Goal: Transaction & Acquisition: Purchase product/service

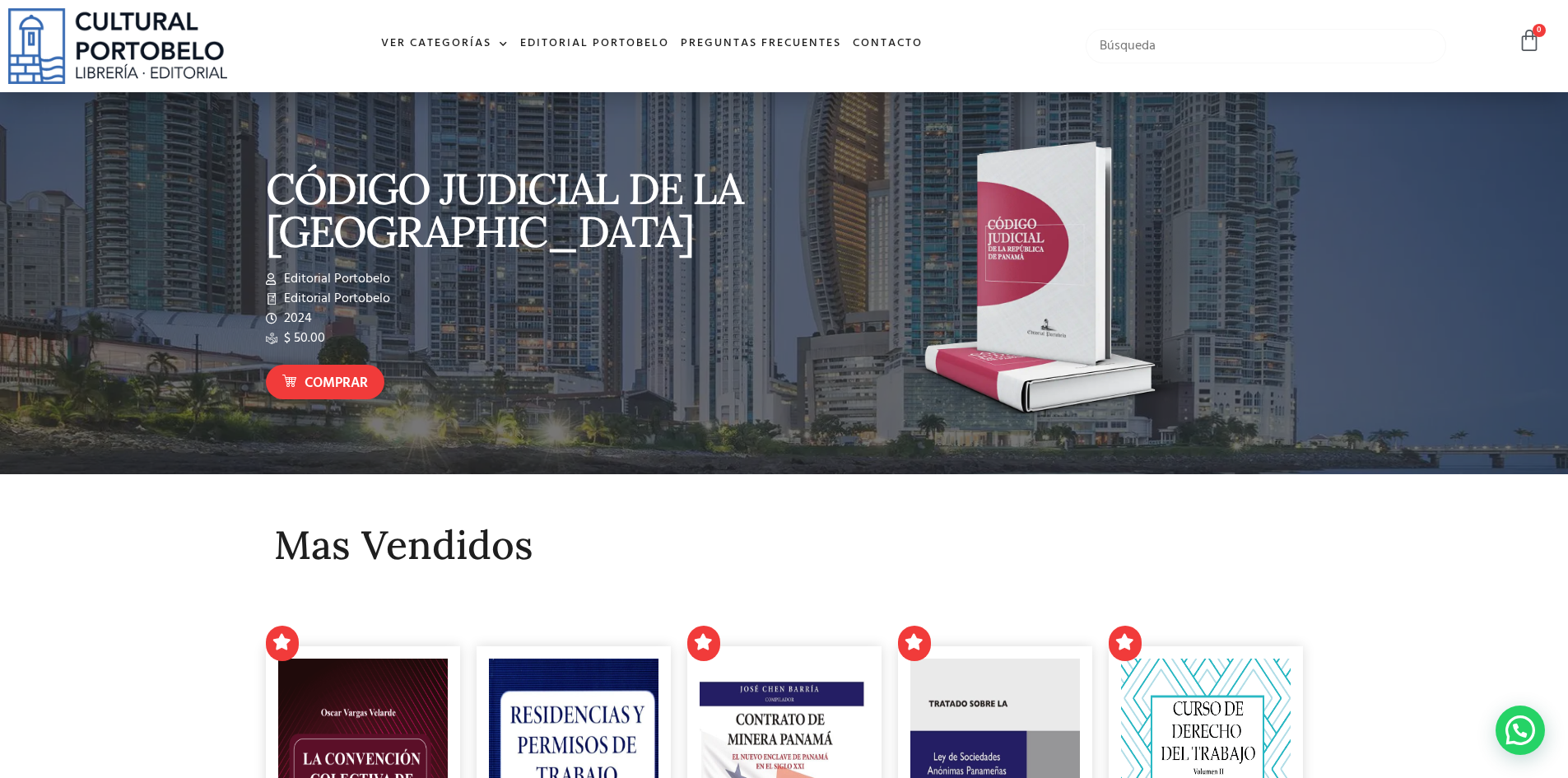
click at [1179, 47] on input "text" at bounding box center [1266, 46] width 362 height 35
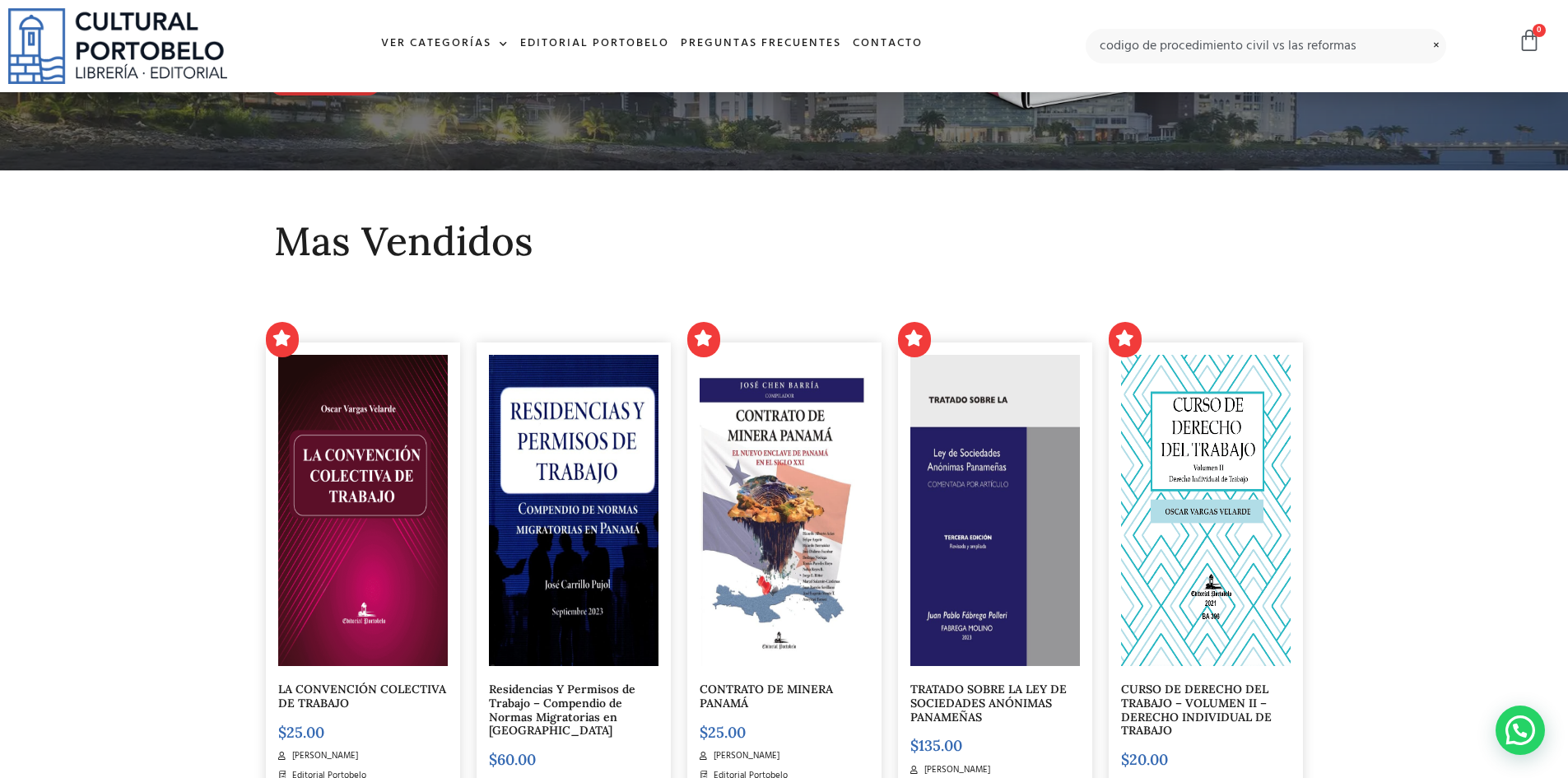
scroll to position [329, 0]
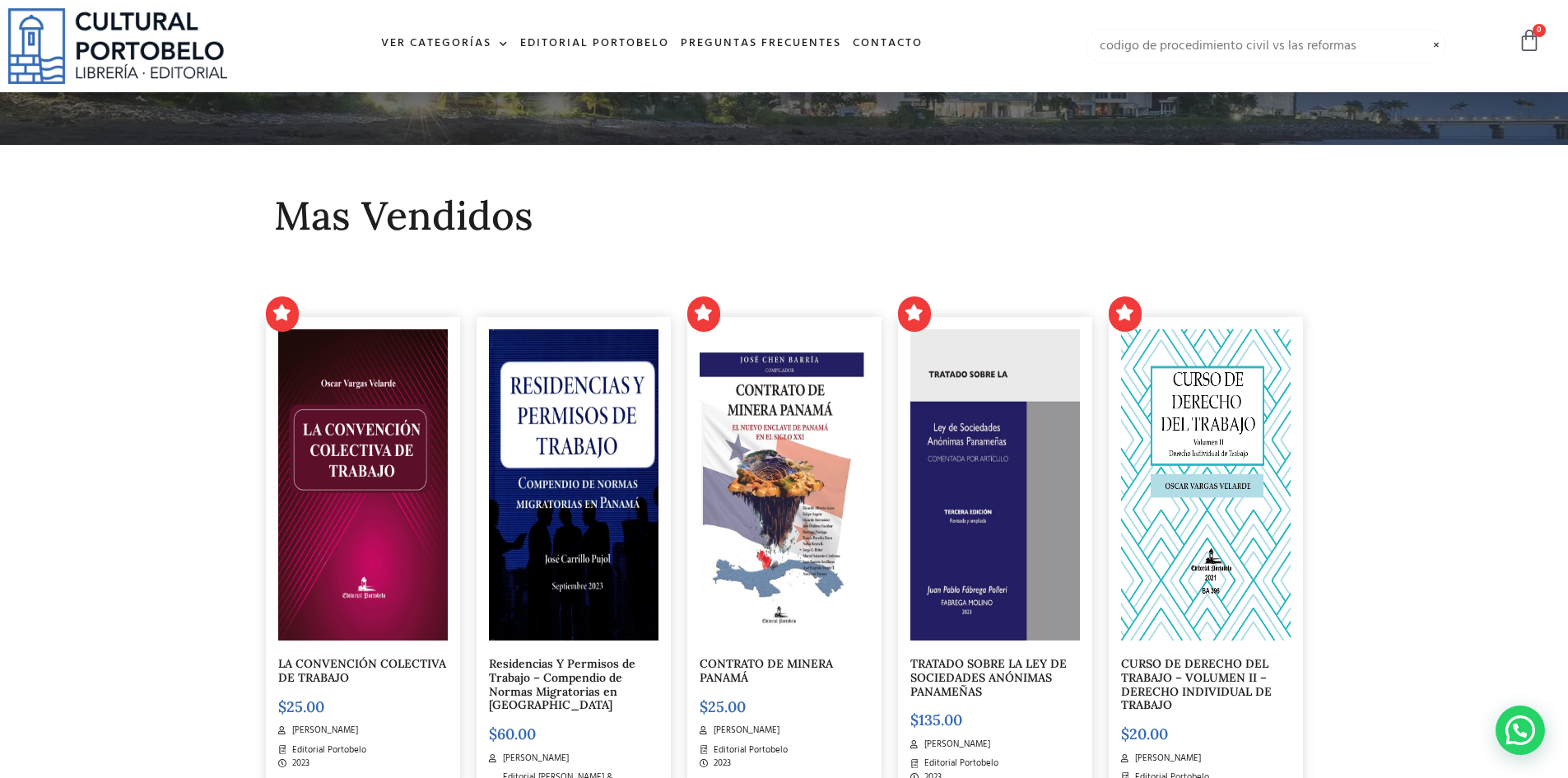
click at [1182, 49] on input "codigo de procedimiento civil vs las reformas" at bounding box center [1266, 46] width 362 height 35
click at [1265, 33] on input "codigo de procedimiento civil vs las reformas" at bounding box center [1266, 46] width 362 height 35
click at [1276, 42] on input "codigo de procedimiento civil vs las reformas" at bounding box center [1266, 46] width 362 height 35
drag, startPoint x: 1270, startPoint y: 45, endPoint x: 1388, endPoint y: 73, distance: 121.3
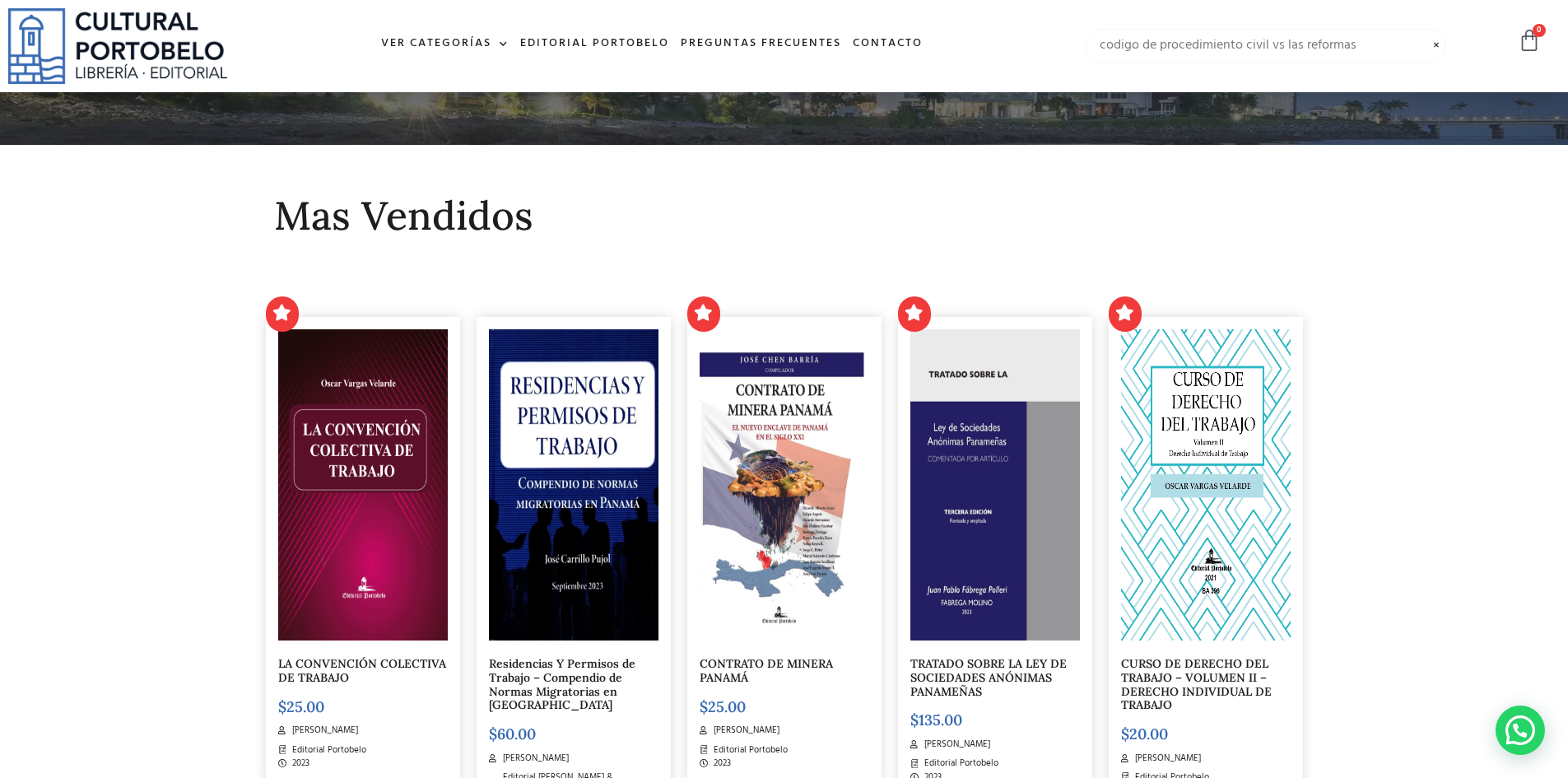
click at [1408, 59] on input "codigo de procedimiento civil vs las reformas" at bounding box center [1266, 46] width 362 height 35
type input "codigo de procedimiento civil"
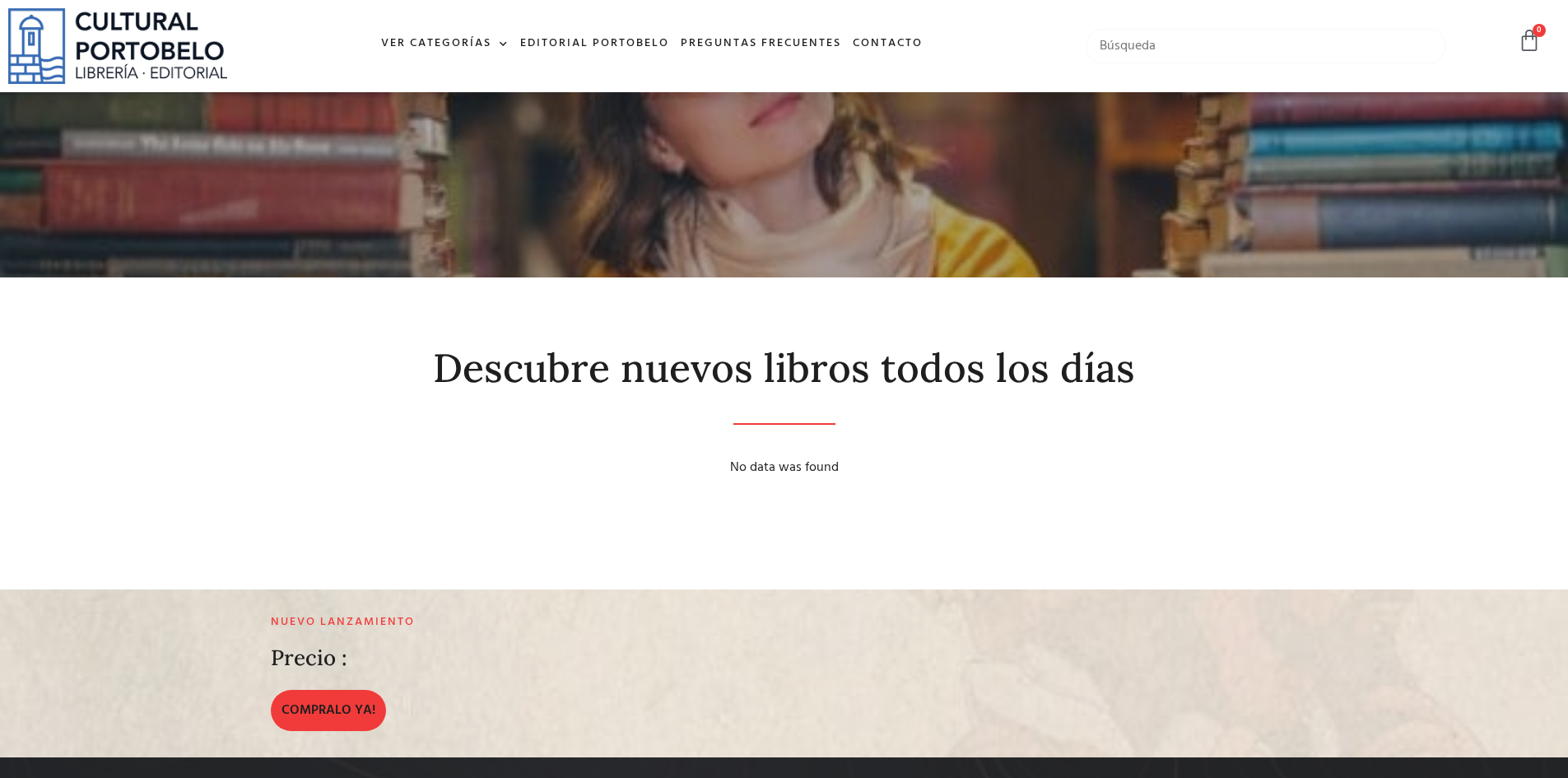
click at [1202, 35] on input "text" at bounding box center [1266, 46] width 362 height 35
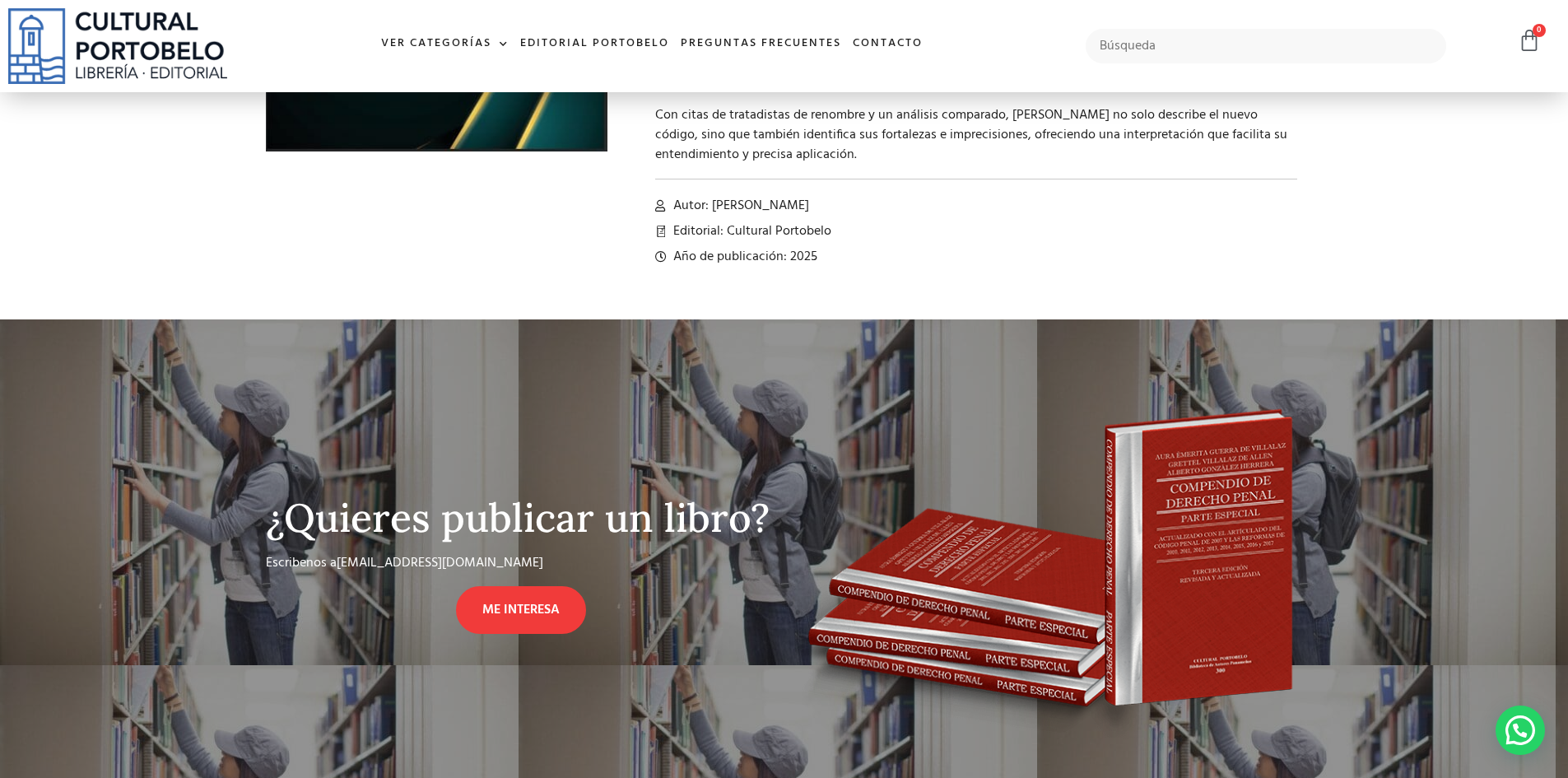
scroll to position [247, 0]
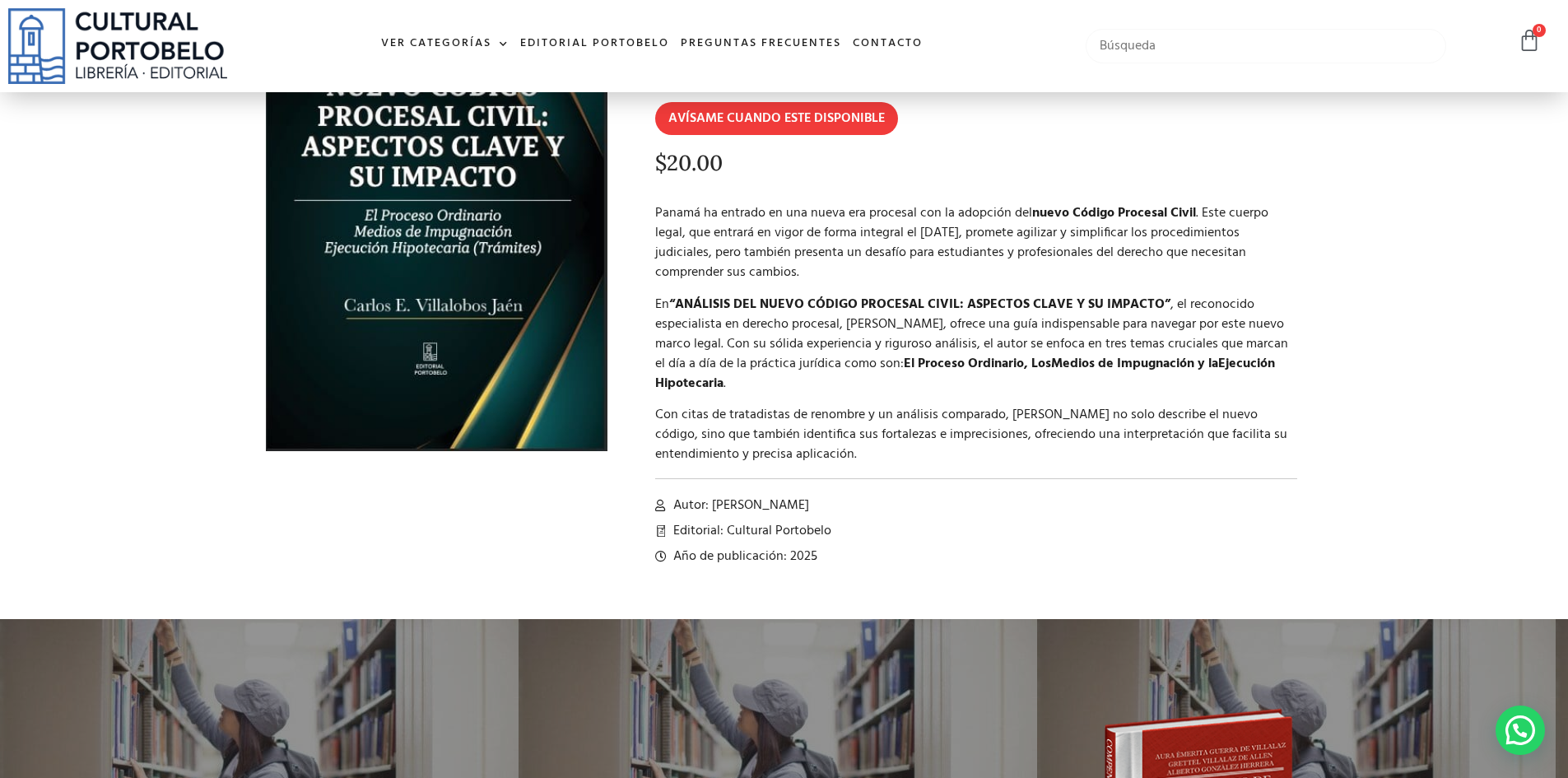
click at [1164, 55] on input "text" at bounding box center [1266, 46] width 362 height 35
paste input "CÓDIGO JUDICIAL Vs CÓDIGO DE PROCEDIMIENTO CIVIL"
type input "CÓDIGO JUDICIAL Vs CÓDIGO DE PROCEDIMIENTO CIVIL"
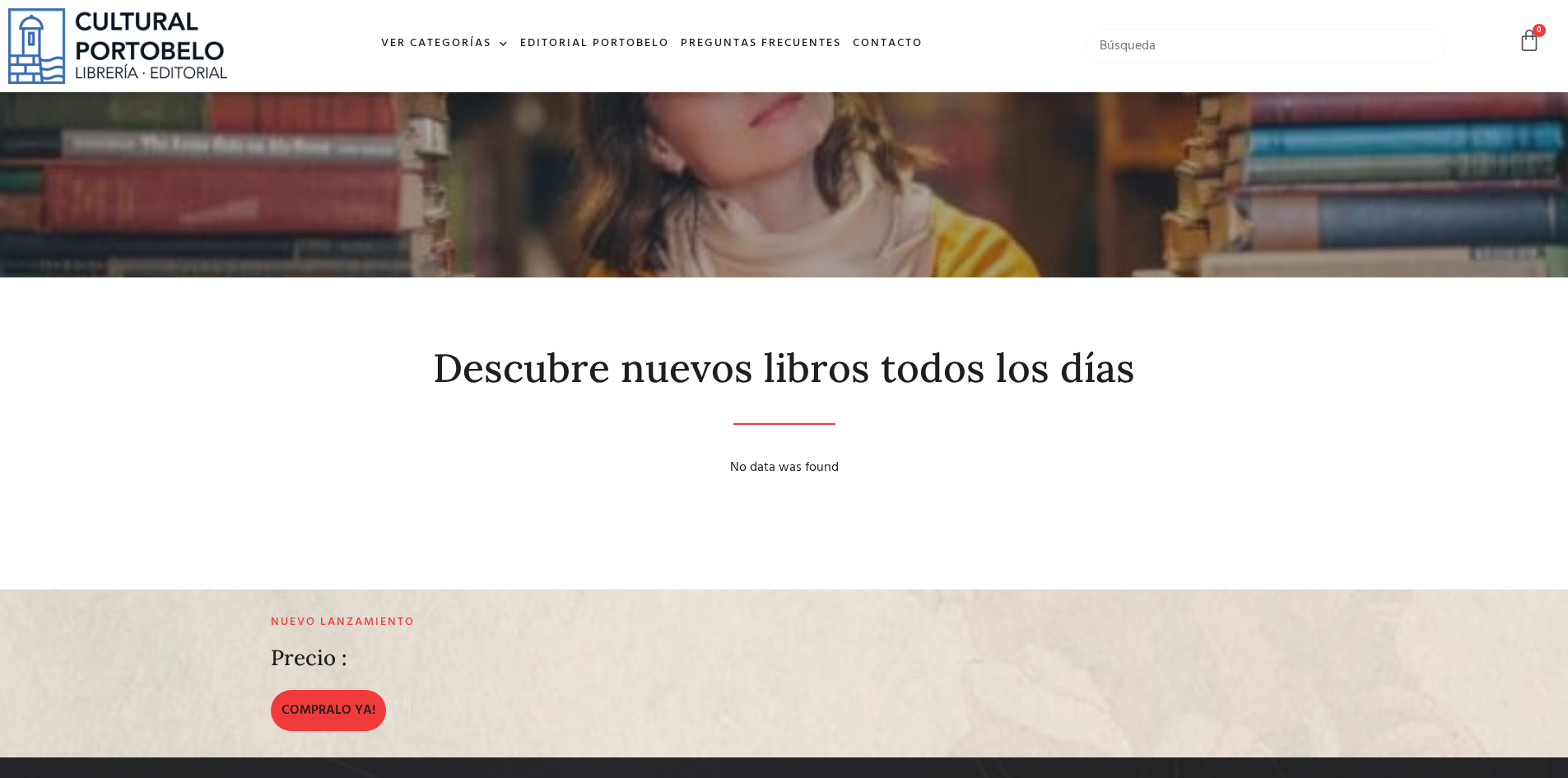
click at [1208, 64] on input "text" at bounding box center [1266, 46] width 362 height 35
click at [448, 38] on link "Ver Categorías" at bounding box center [444, 44] width 139 height 36
click at [1280, 48] on input "text" at bounding box center [1266, 46] width 362 height 35
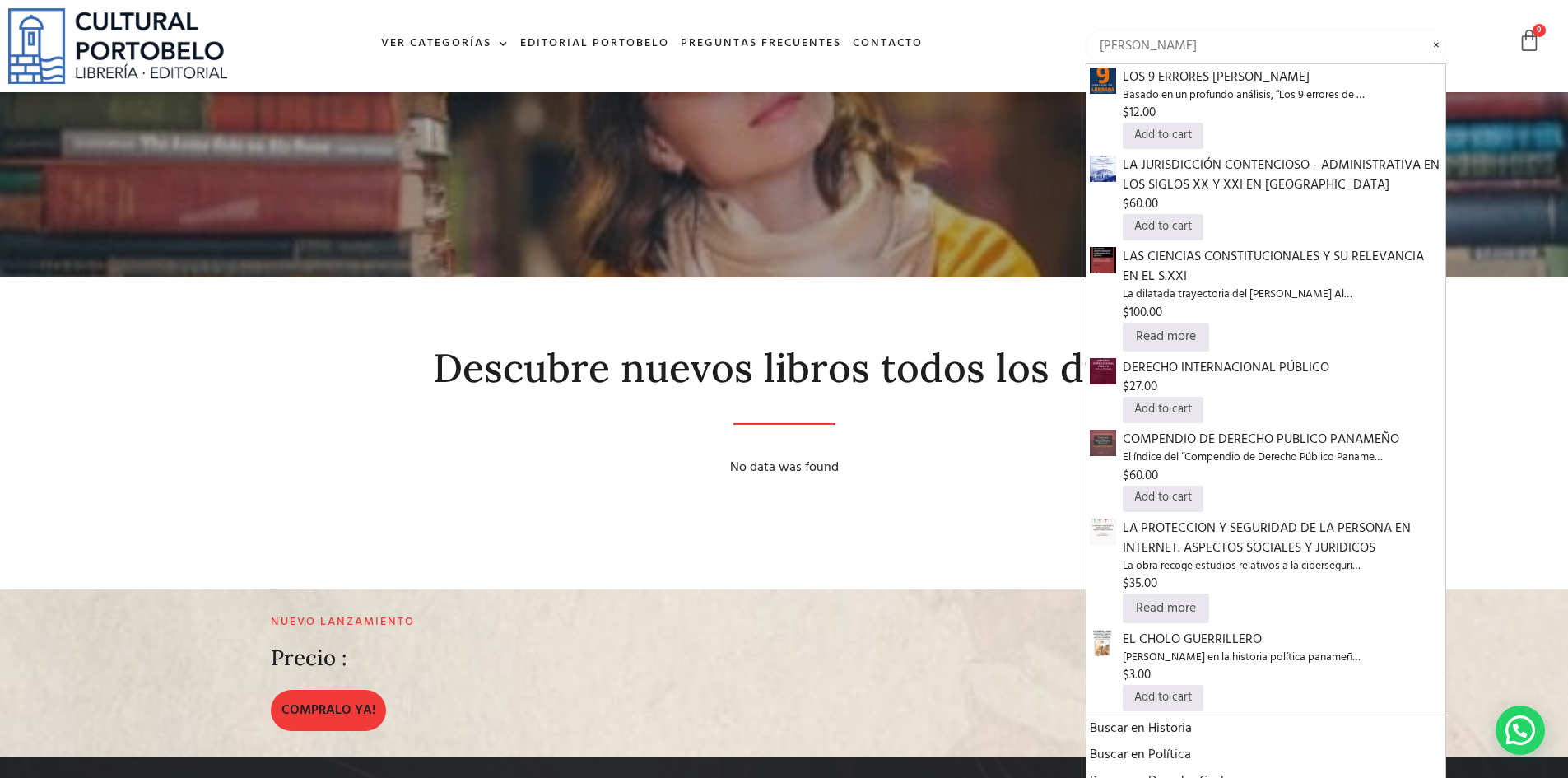
type input "victor baker"
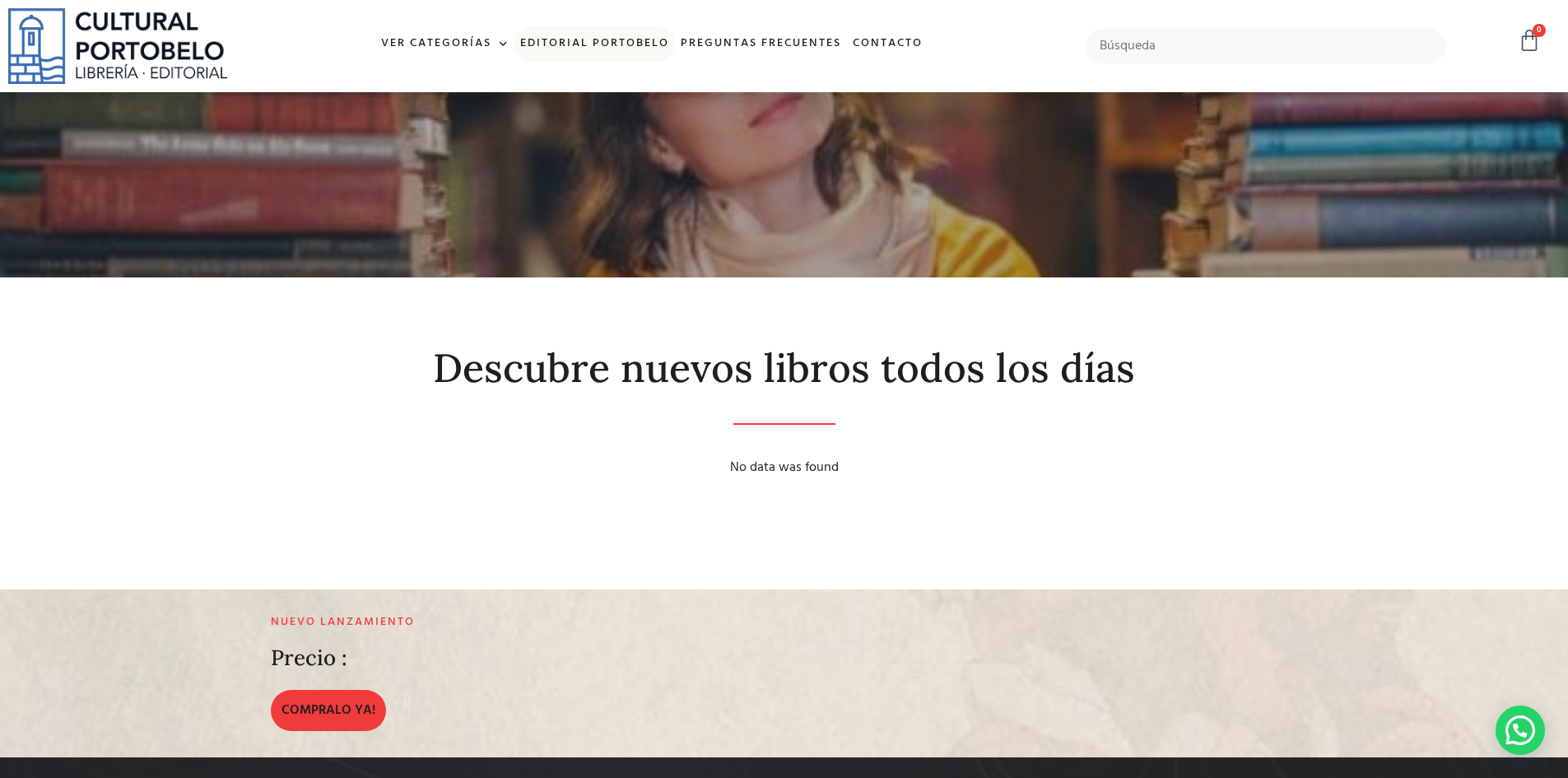
click at [588, 41] on link "Editorial Portobelo" at bounding box center [594, 44] width 160 height 36
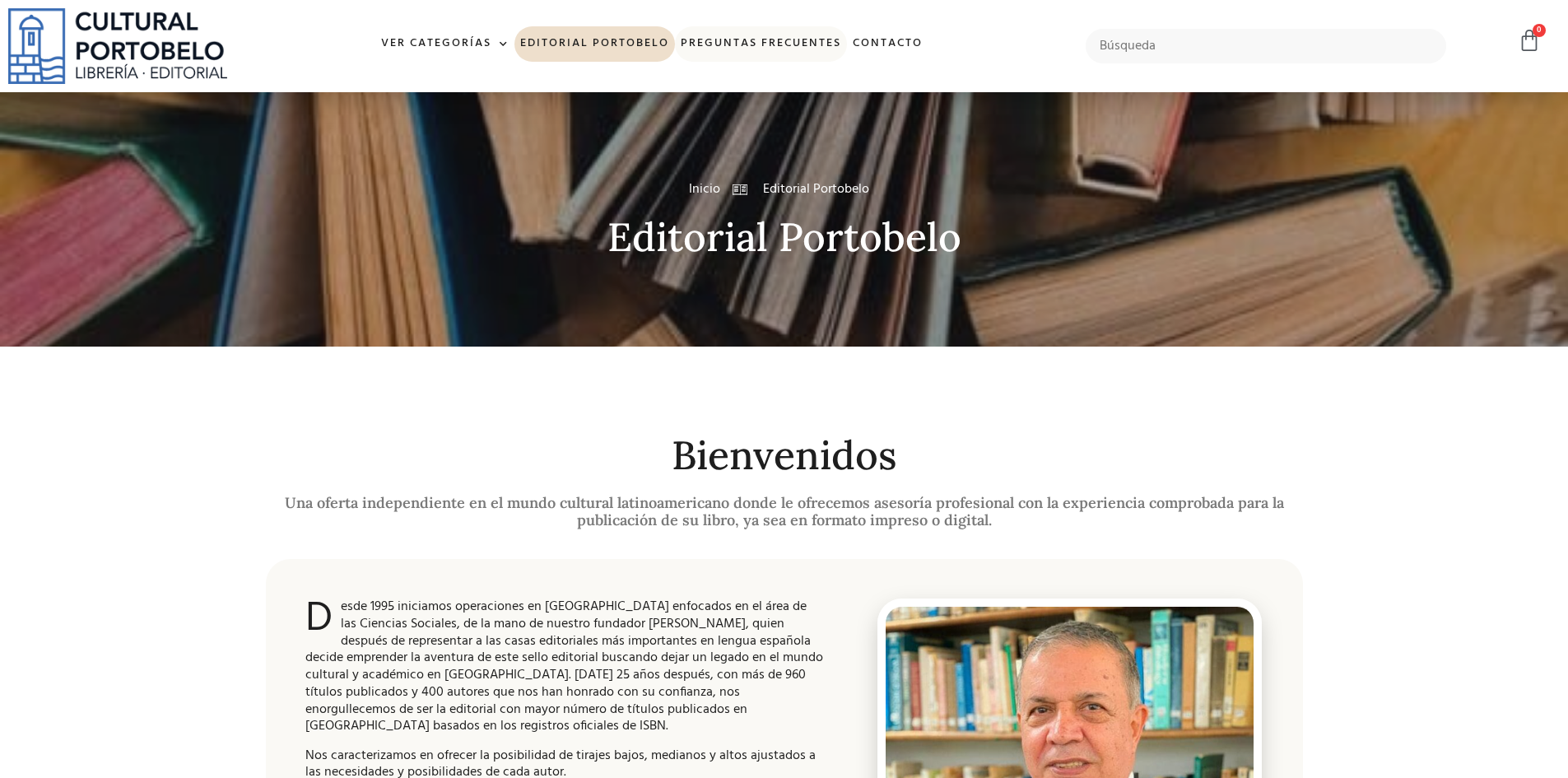
click at [765, 42] on link "Preguntas frecuentes" at bounding box center [761, 44] width 172 height 36
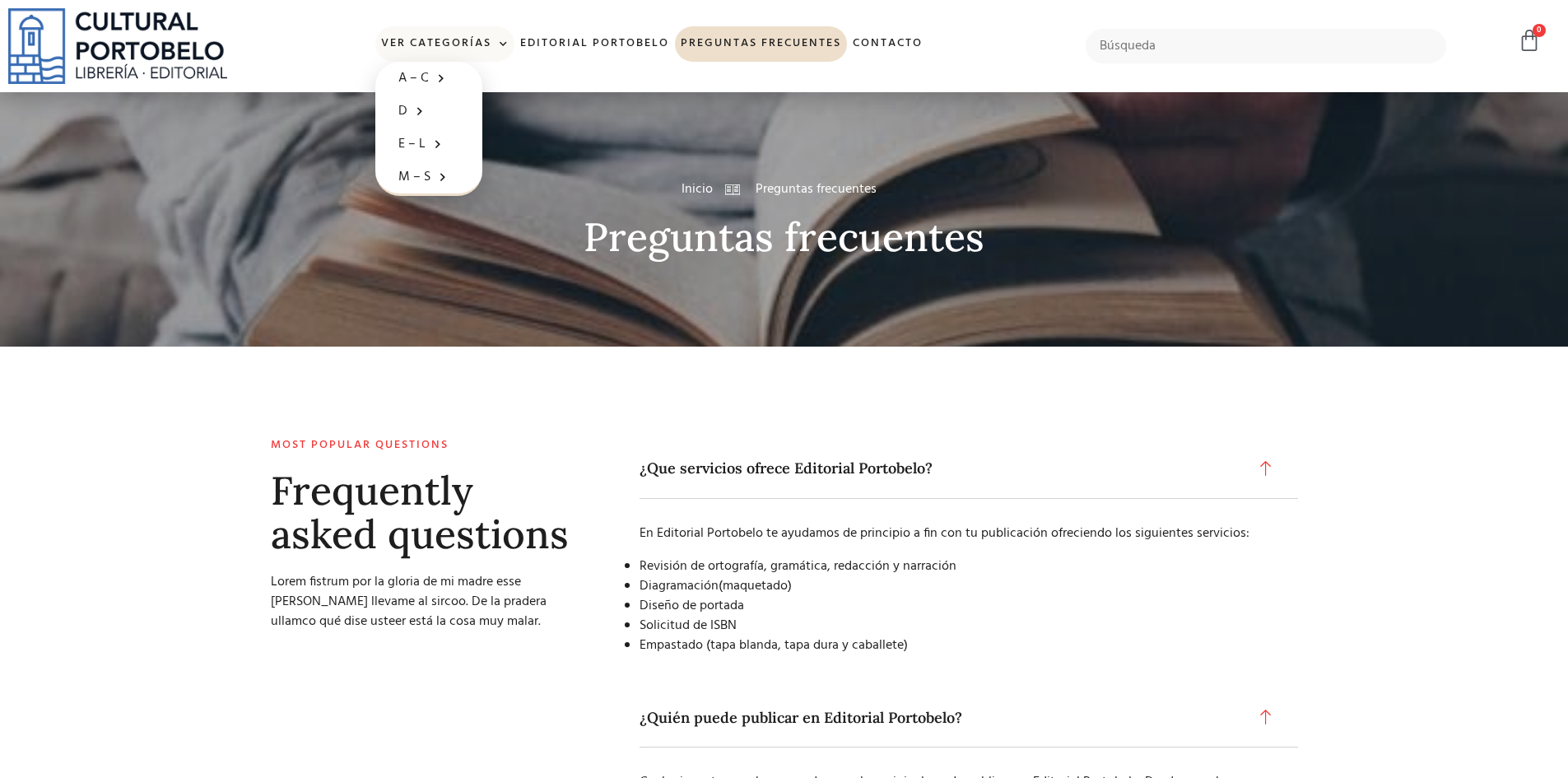
click at [454, 49] on link "Ver Categorías" at bounding box center [444, 44] width 139 height 36
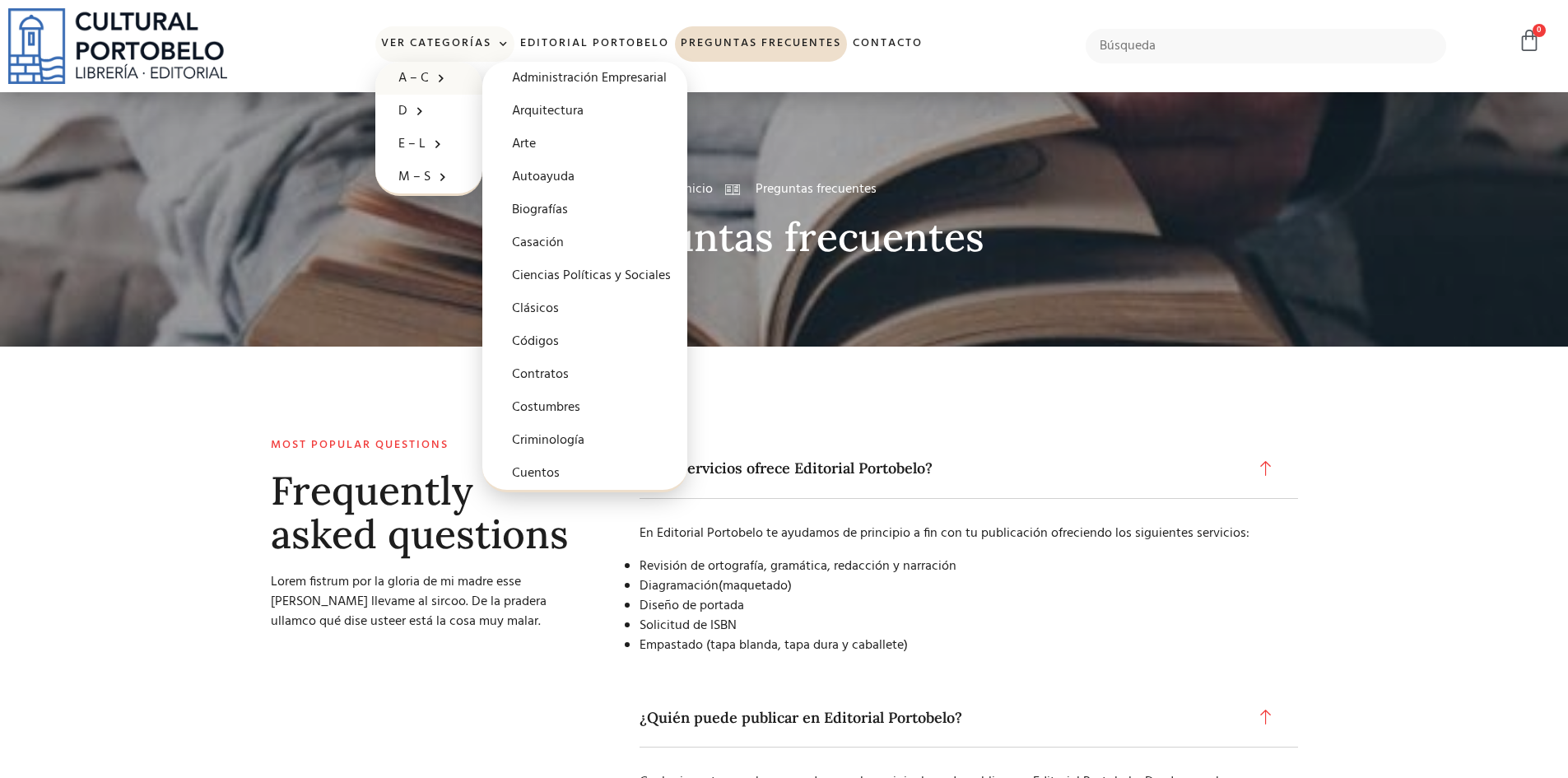
click at [433, 76] on span at bounding box center [437, 78] width 16 height 26
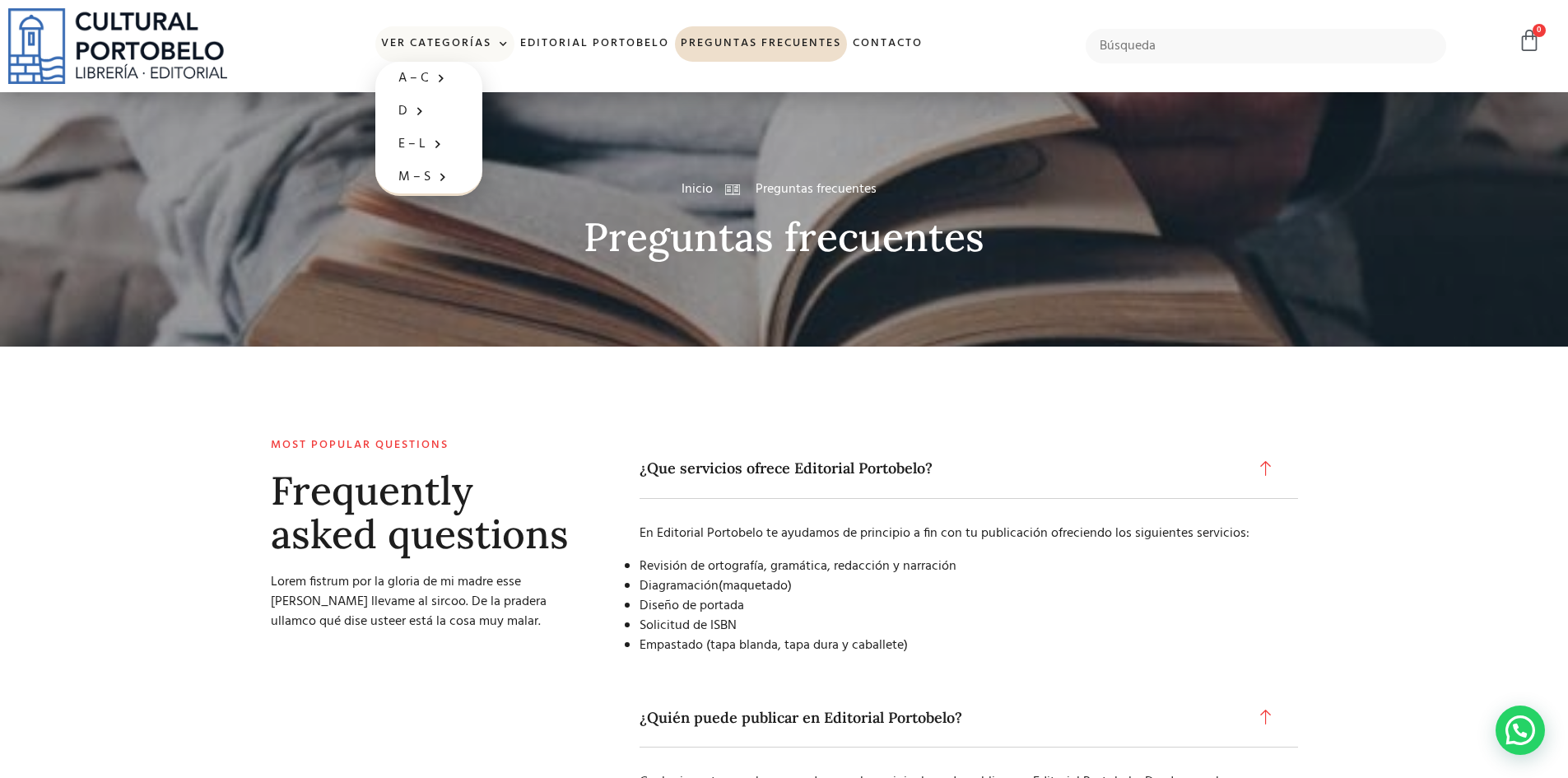
click at [446, 43] on link "Ver Categorías" at bounding box center [444, 44] width 139 height 36
click at [445, 26] on link "Ver Categorías" at bounding box center [444, 44] width 139 height 36
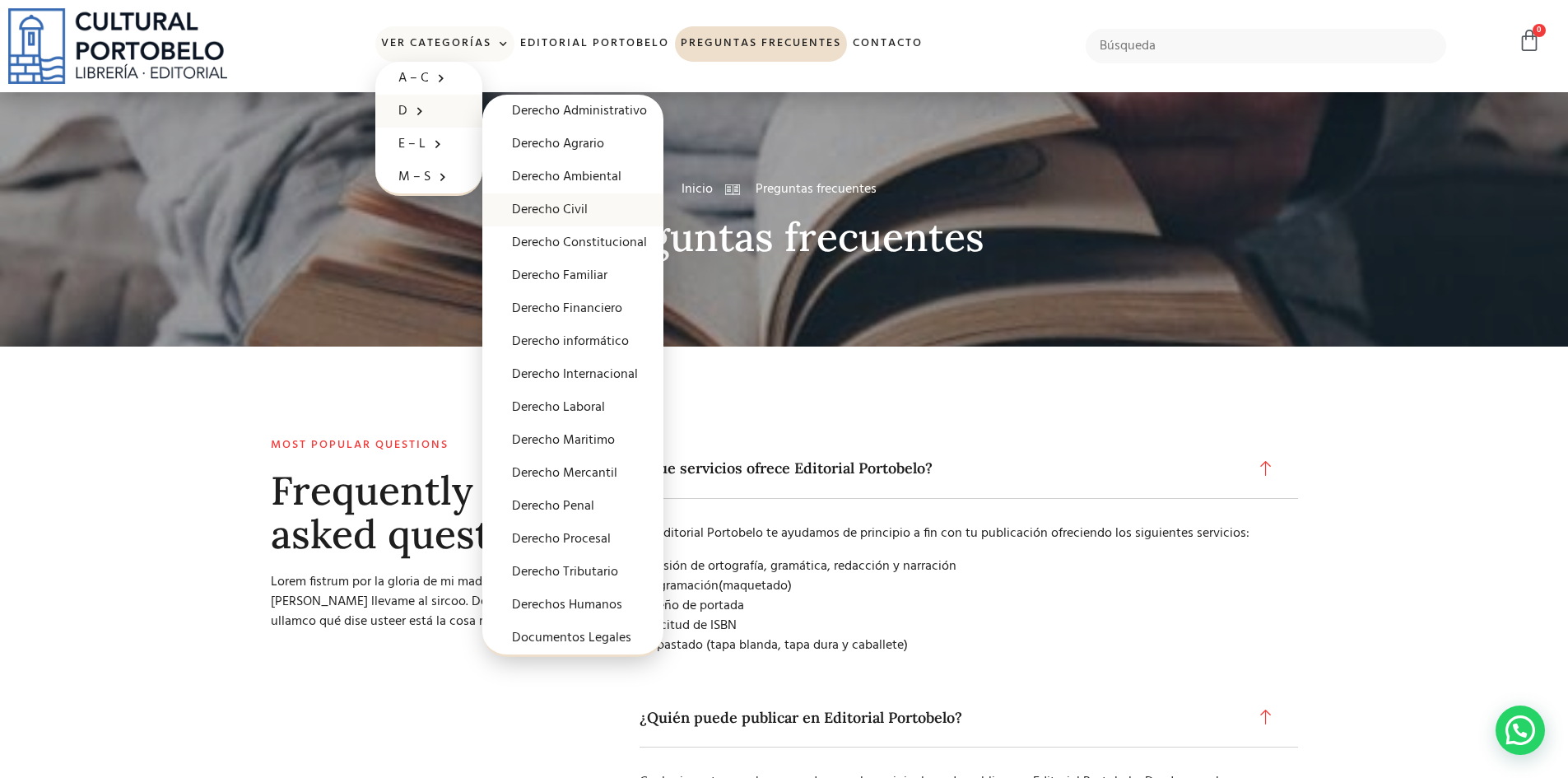
click at [559, 211] on link "Derecho Civil" at bounding box center [573, 209] width 181 height 33
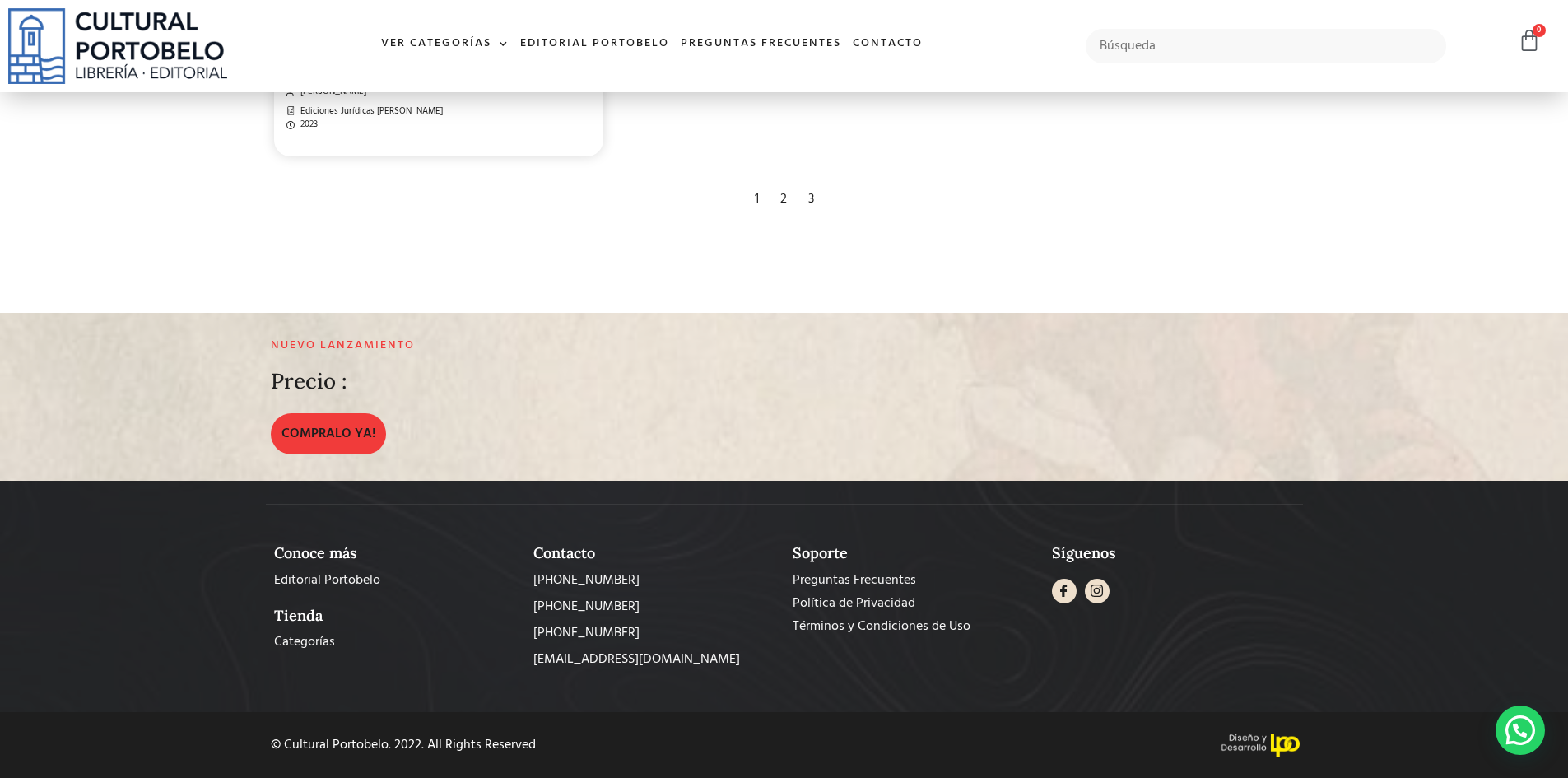
scroll to position [3040, 0]
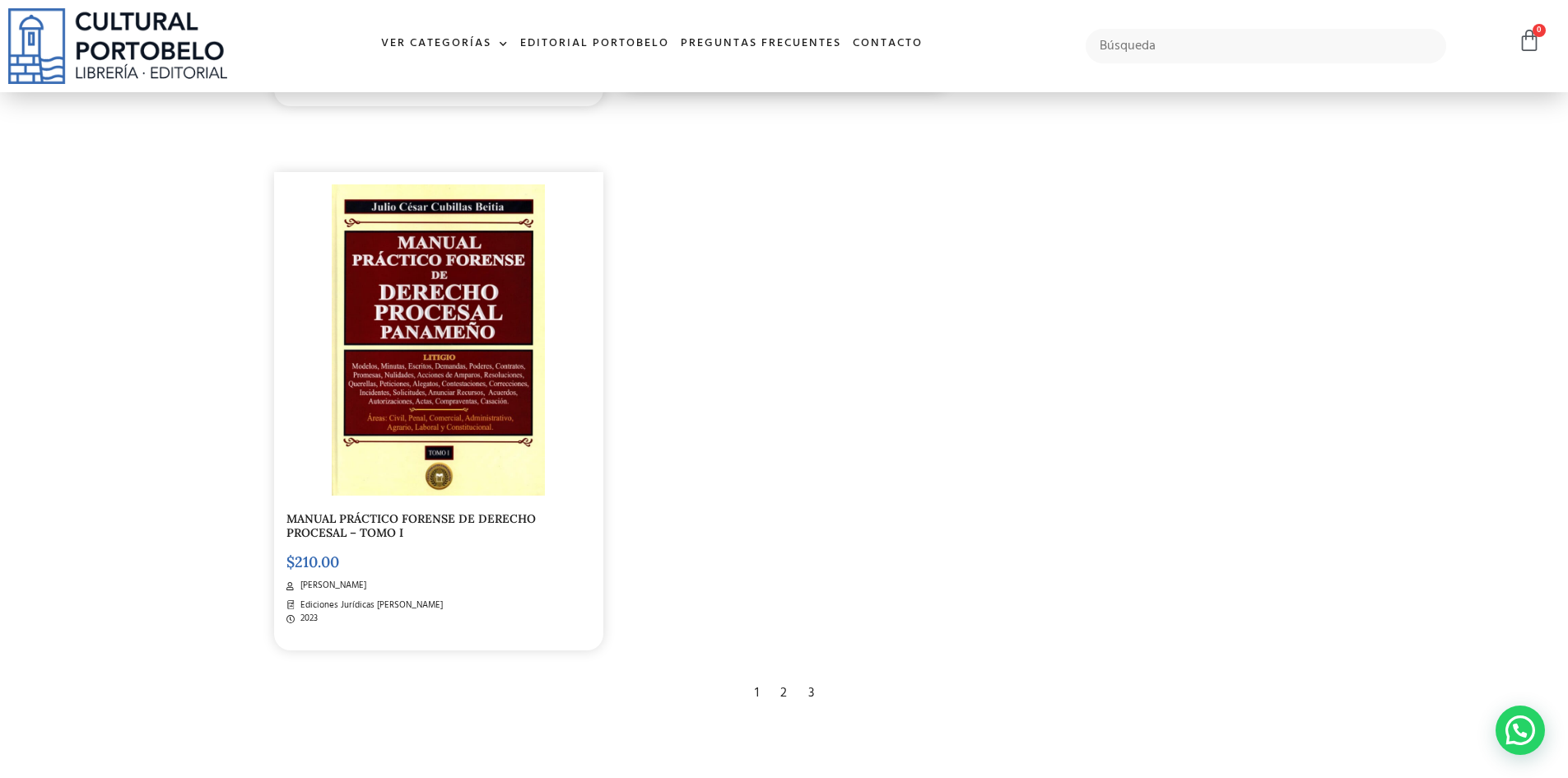
click at [785, 690] on div "2" at bounding box center [784, 693] width 23 height 36
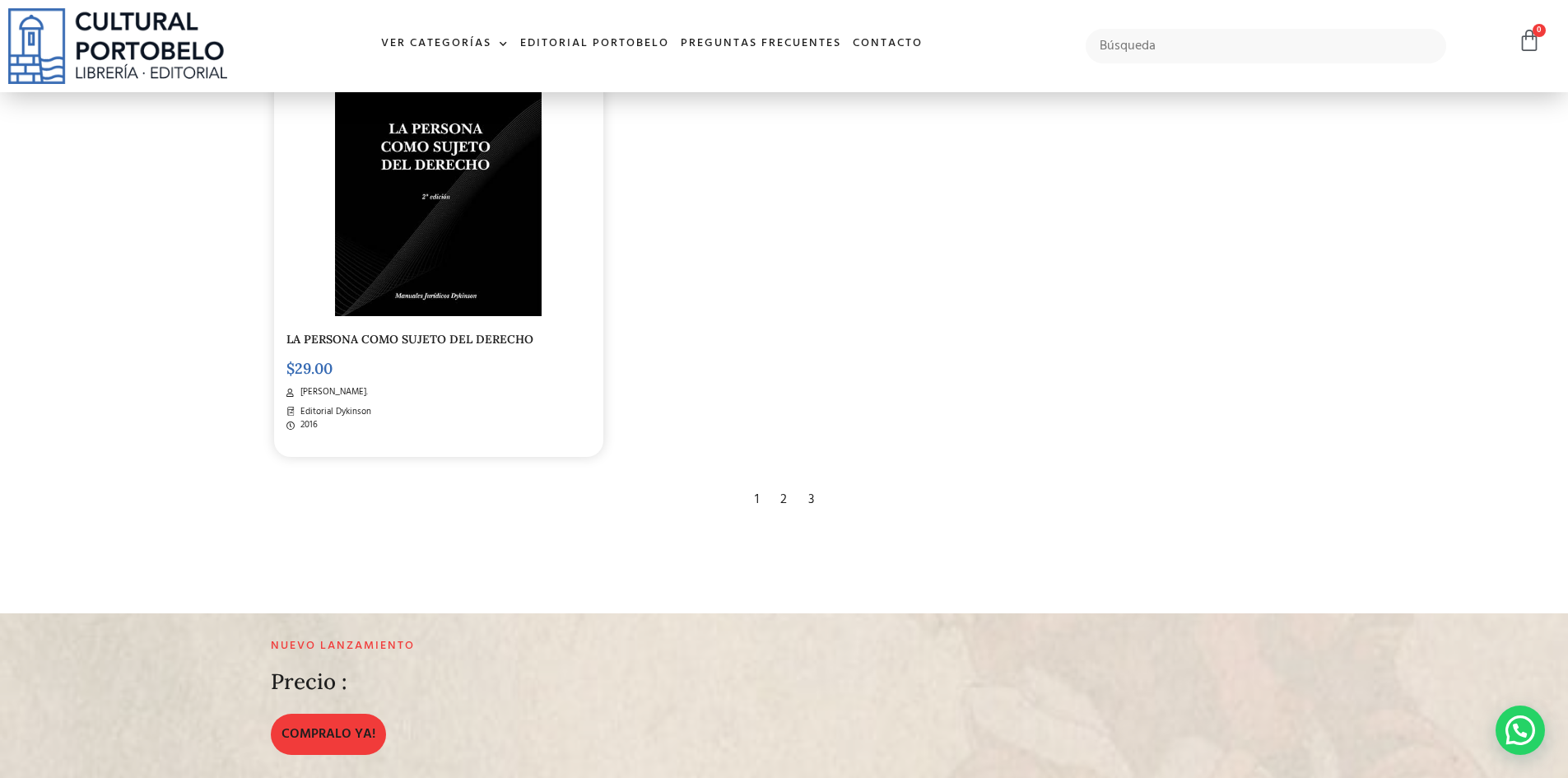
scroll to position [3211, 0]
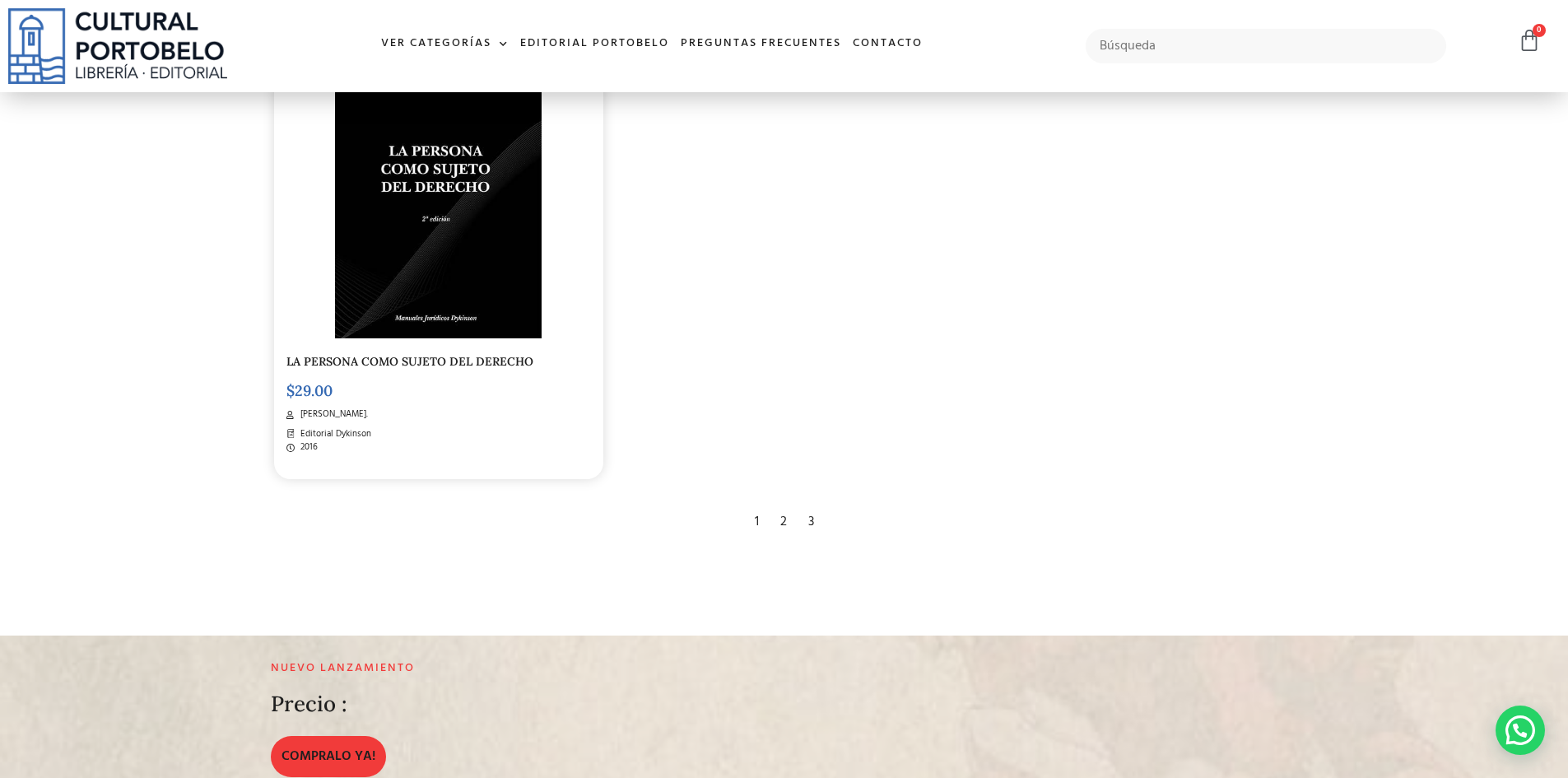
click at [813, 517] on div "3" at bounding box center [811, 522] width 22 height 36
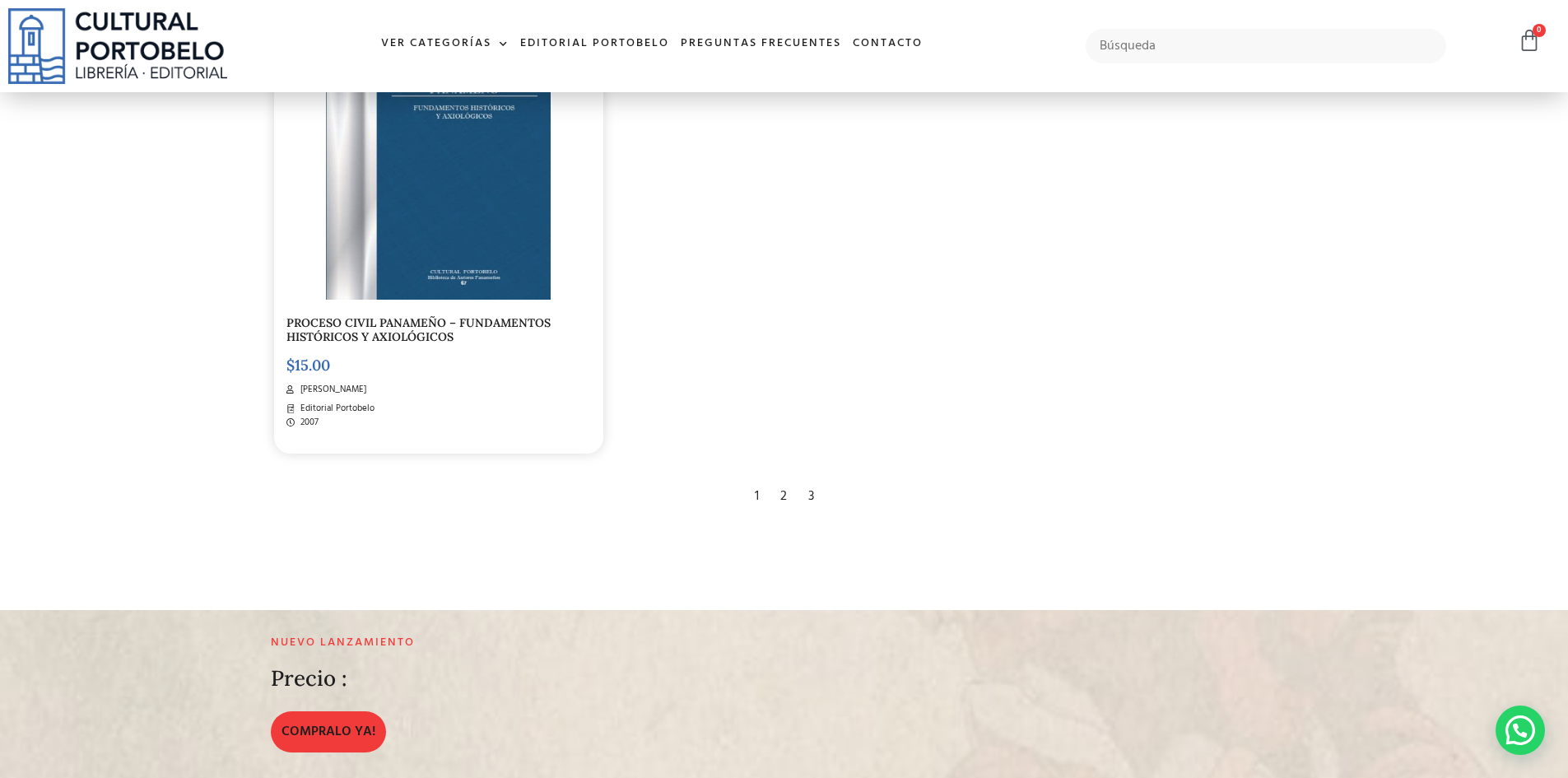
scroll to position [2635, 0]
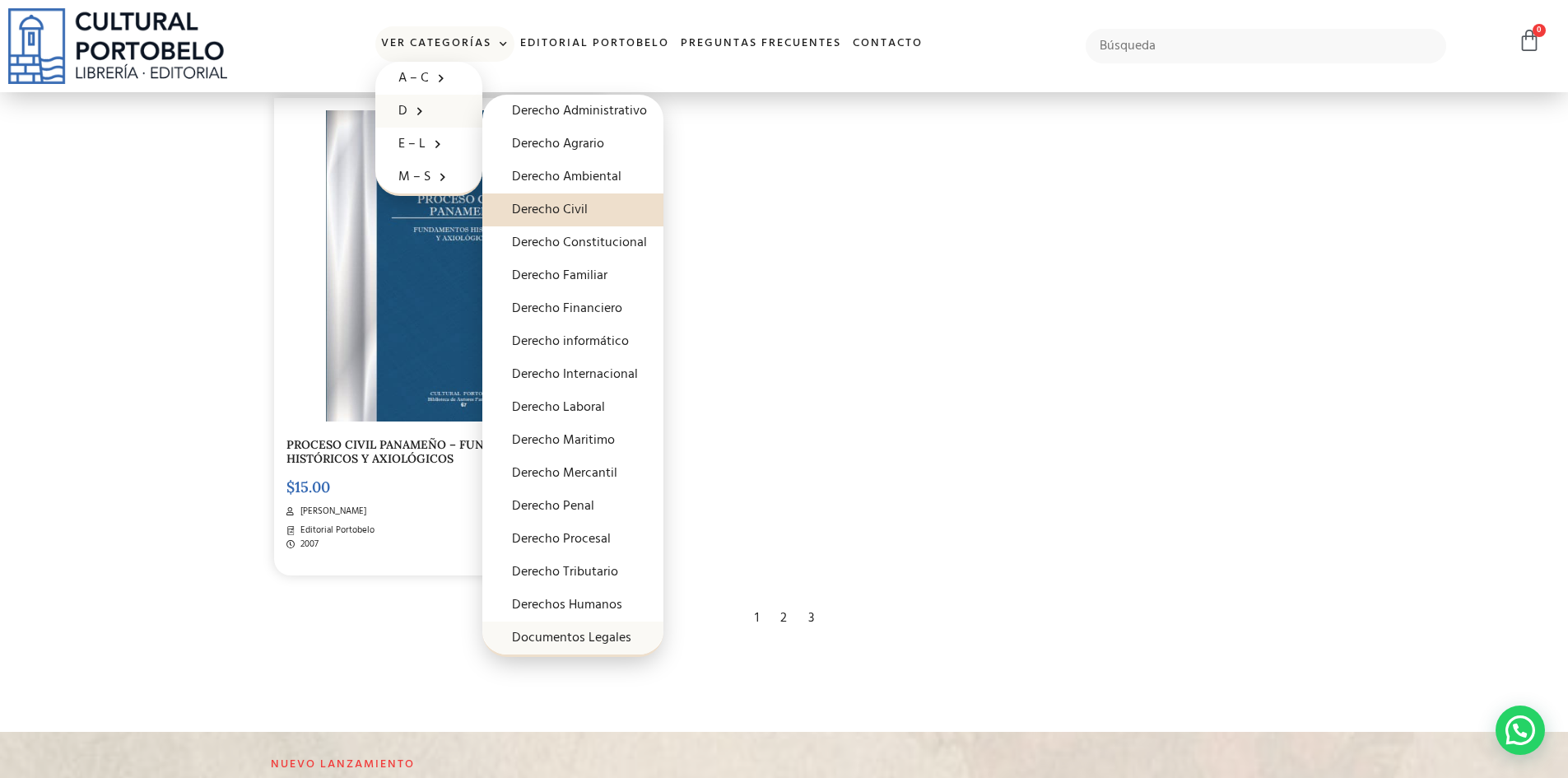
click at [547, 646] on link "Documentos Legales" at bounding box center [573, 637] width 181 height 33
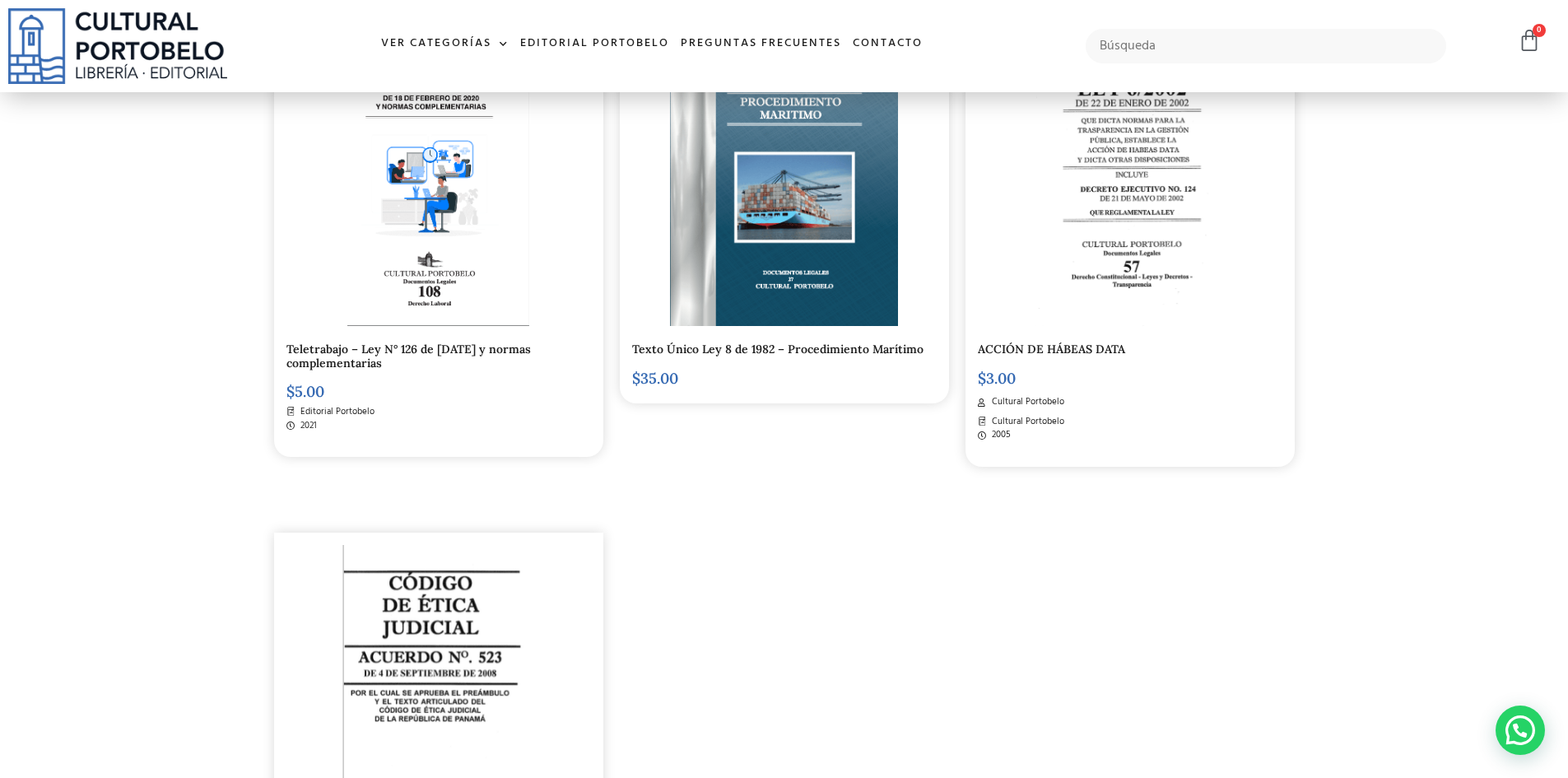
scroll to position [2882, 0]
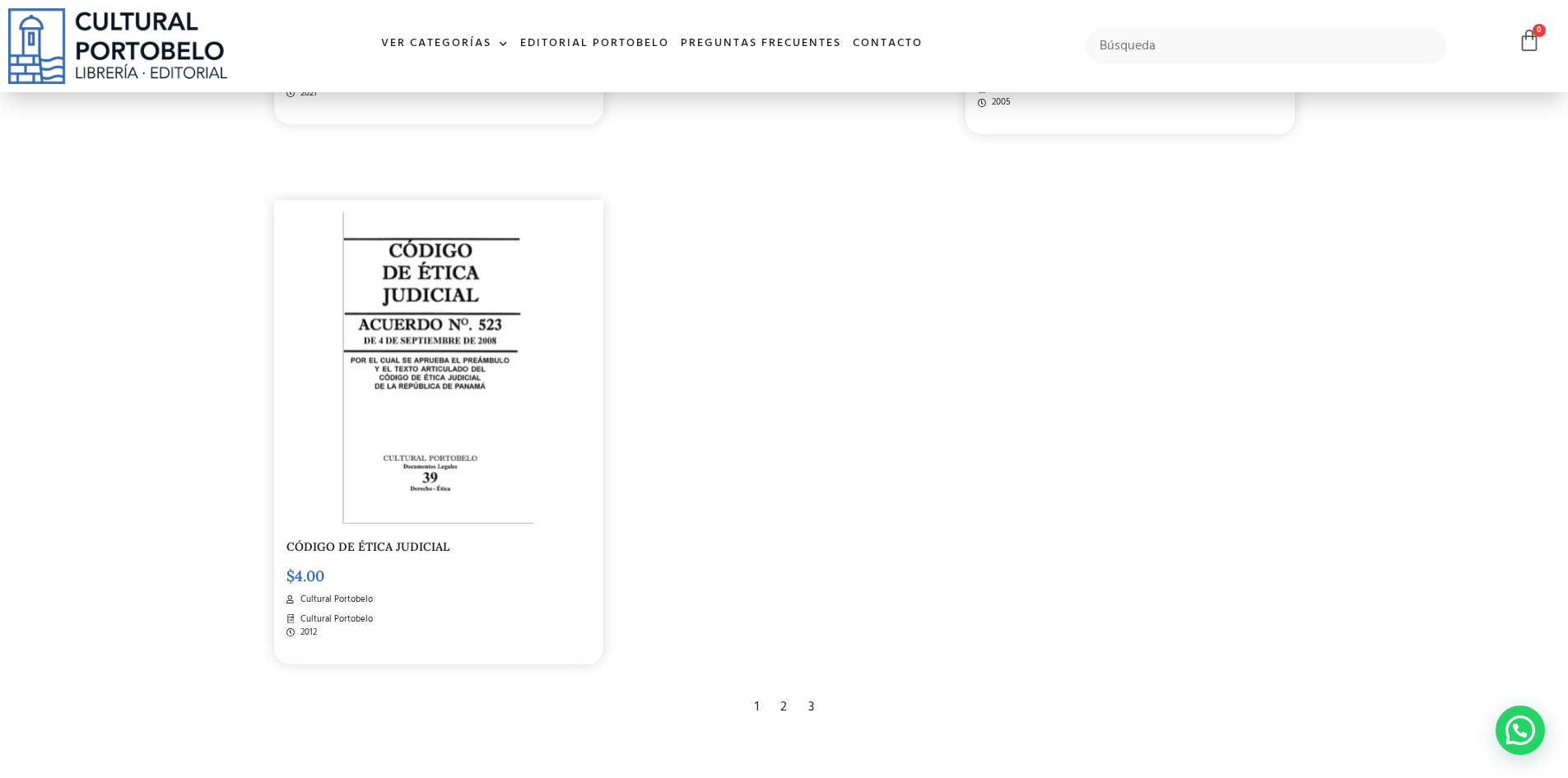
click at [778, 689] on div "2" at bounding box center [784, 707] width 23 height 36
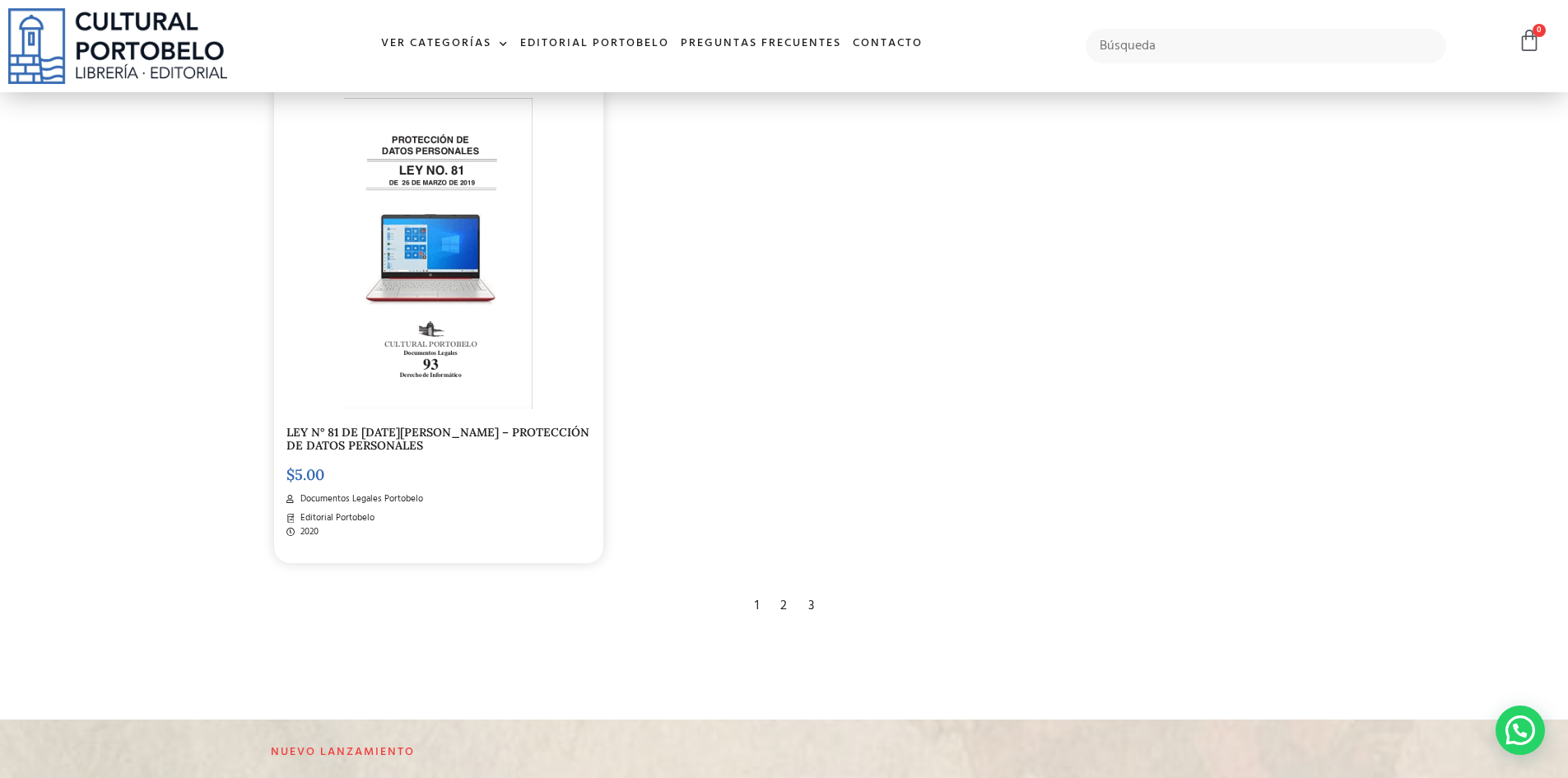
scroll to position [3294, 0]
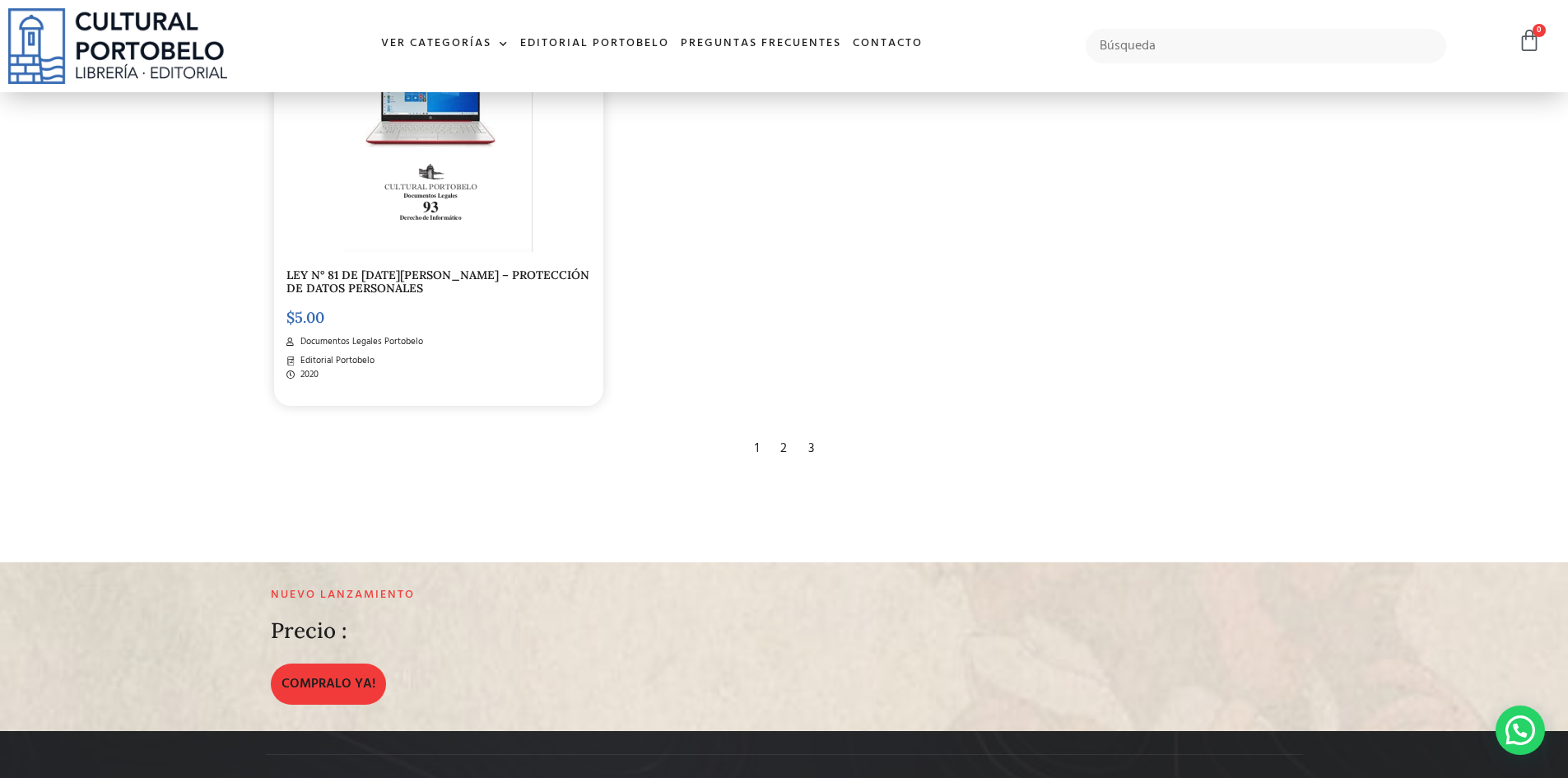
click at [809, 441] on div "3" at bounding box center [811, 449] width 22 height 36
